Goal: Answer question/provide support: Share knowledge or assist other users

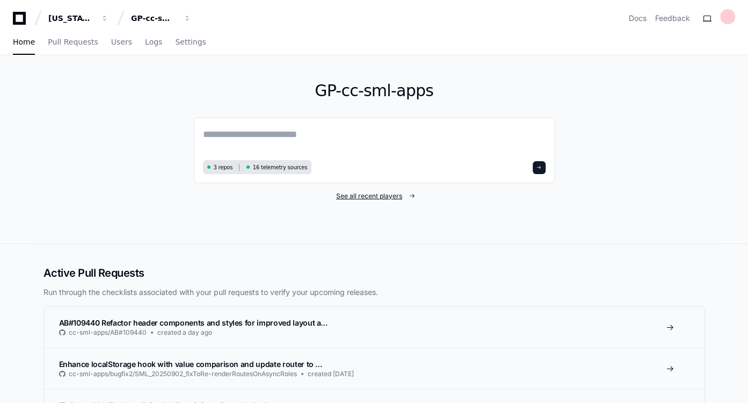
click at [364, 192] on span "See all recent players" at bounding box center [369, 196] width 66 height 9
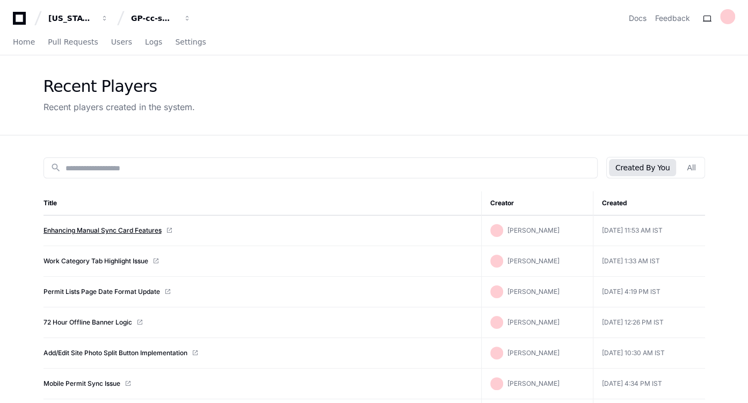
click at [117, 230] on link "Enhancing Manual Sync Card Features" at bounding box center [103, 230] width 118 height 9
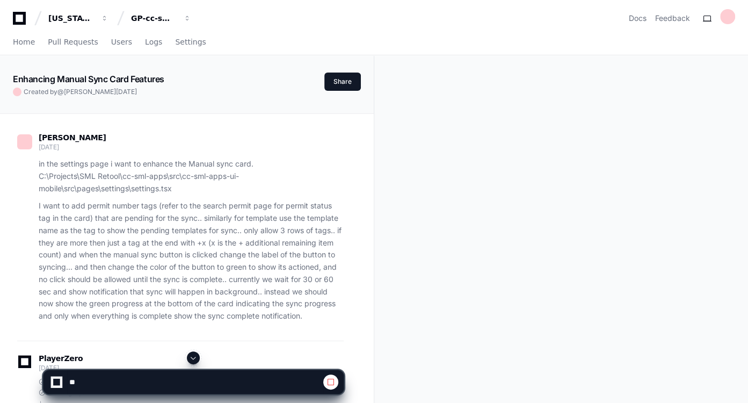
click at [196, 357] on span at bounding box center [193, 358] width 9 height 9
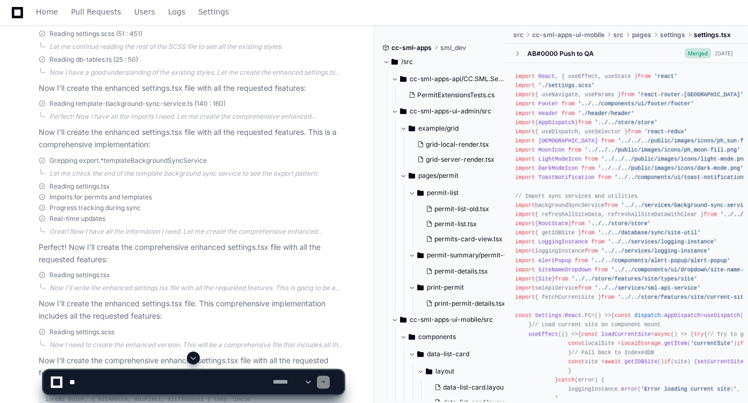
click at [196, 357] on span at bounding box center [193, 358] width 9 height 9
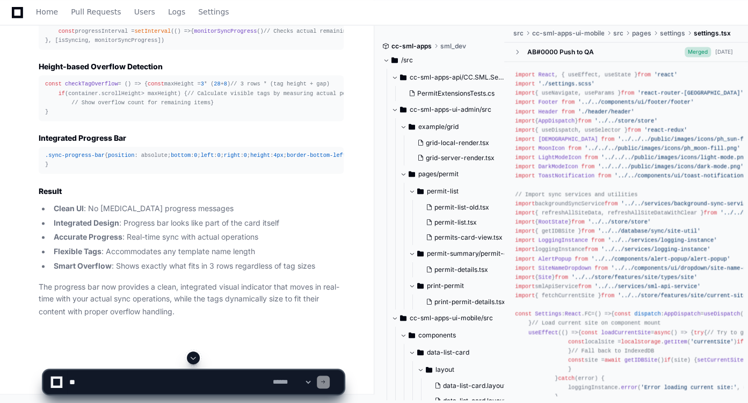
scroll to position [24561, 0]
click at [194, 34] on span "monitorSyncProgress" at bounding box center [225, 31] width 63 height 6
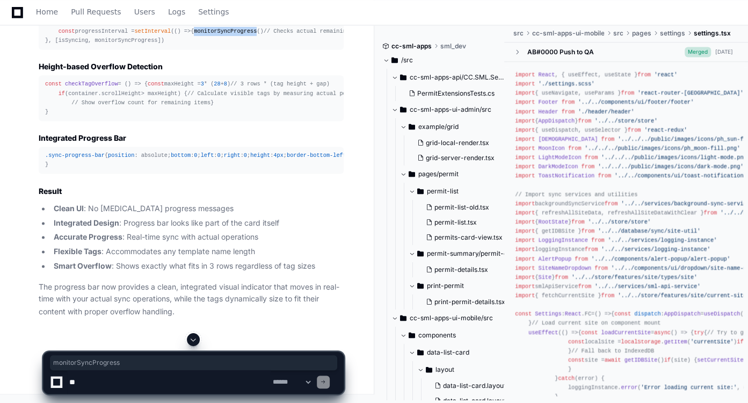
click at [194, 34] on span "monitorSyncProgress" at bounding box center [225, 31] width 63 height 6
copy span "monitorSyncProgress"
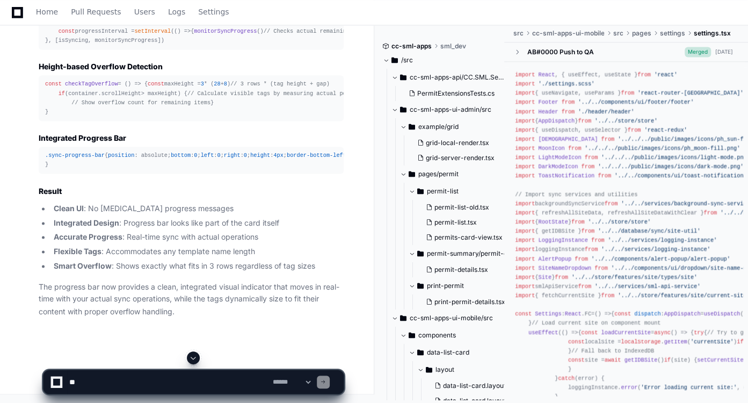
click at [250, 117] on div "const checkTagOverflow = ( ) => { const maxHeight = 3 * ( 28 + 8 ) // 3 rows * …" at bounding box center [191, 98] width 292 height 37
click at [178, 381] on textarea at bounding box center [169, 382] width 204 height 24
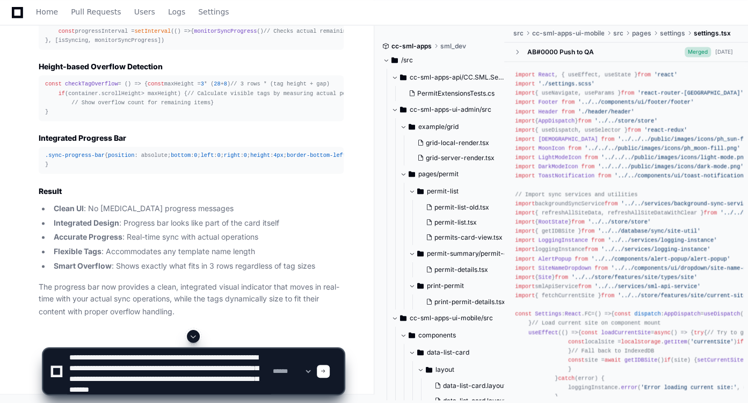
scroll to position [14, 0]
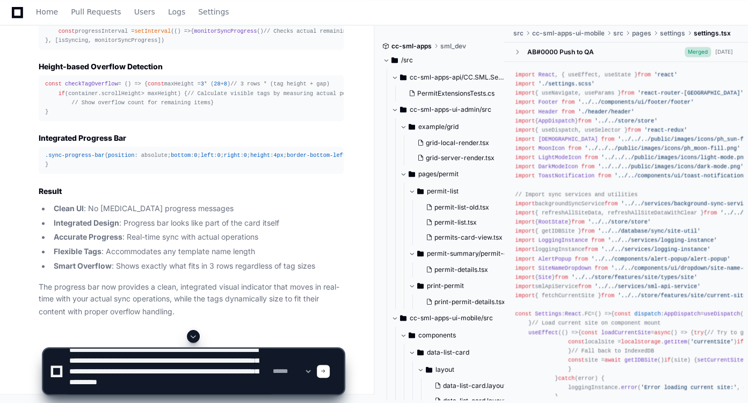
type textarea "**********"
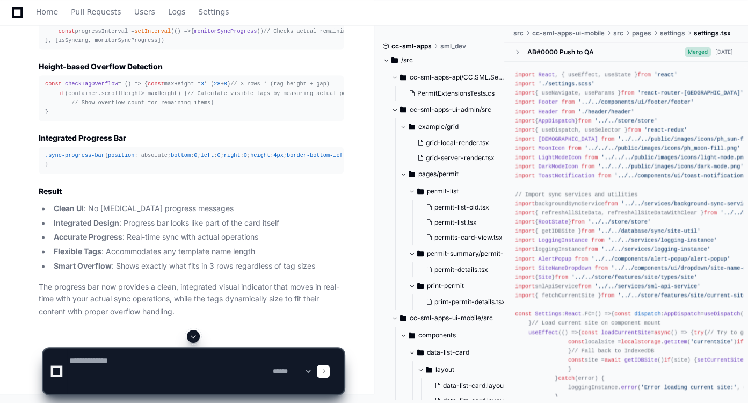
scroll to position [0, 0]
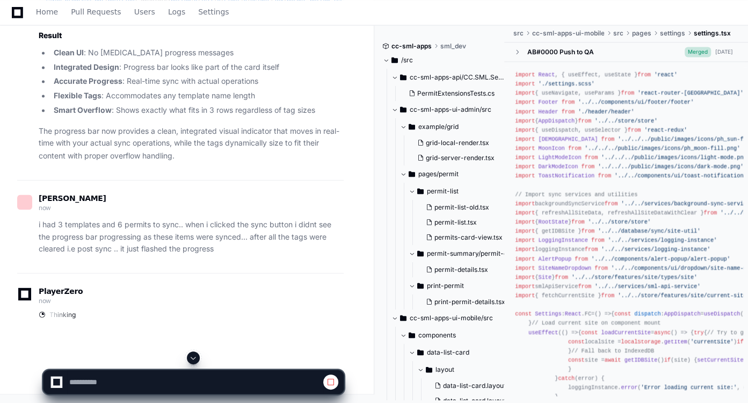
click at [194, 358] on span at bounding box center [193, 358] width 9 height 9
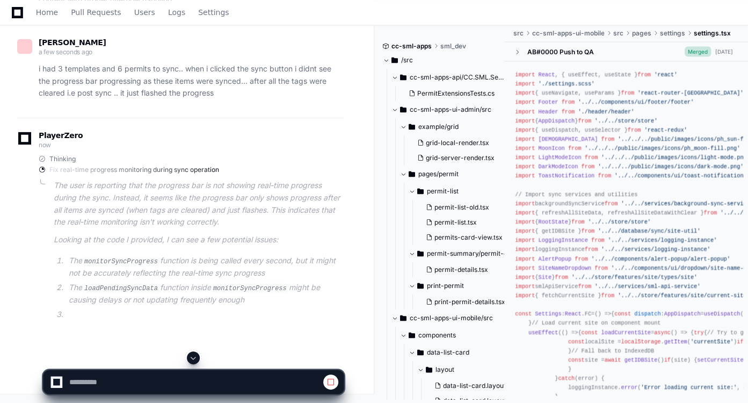
click at [197, 354] on button at bounding box center [193, 357] width 13 height 13
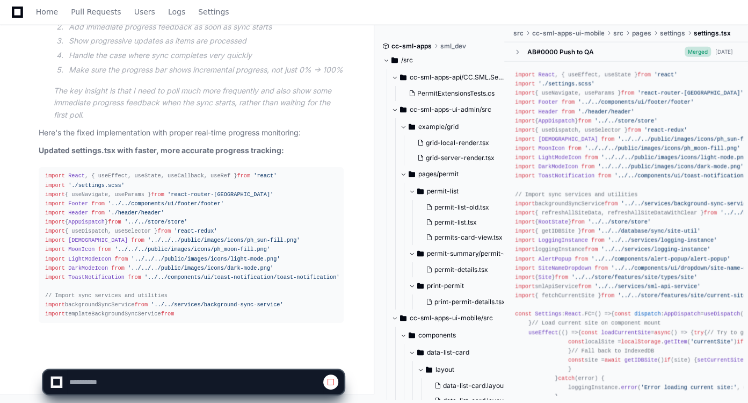
scroll to position [25460, 0]
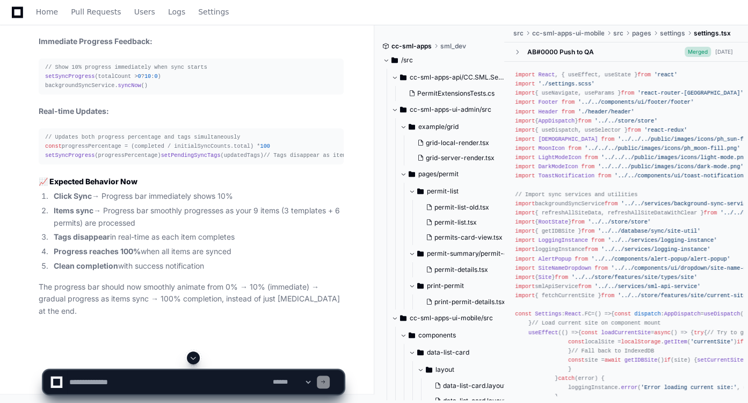
click at [193, 358] on span at bounding box center [193, 358] width 9 height 9
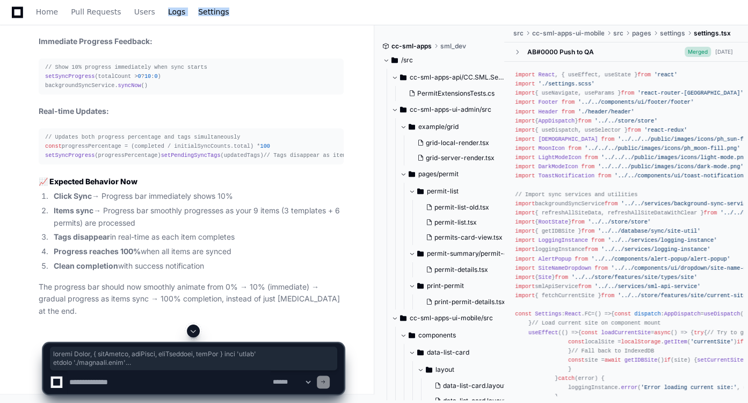
scroll to position [32342, 0]
drag, startPoint x: 46, startPoint y: 153, endPoint x: 136, endPoint y: 272, distance: 149.7
copy div "import React , { useEffect, useState, useCallback, useRef } from 'react' import…"
